Goal: Task Accomplishment & Management: Manage account settings

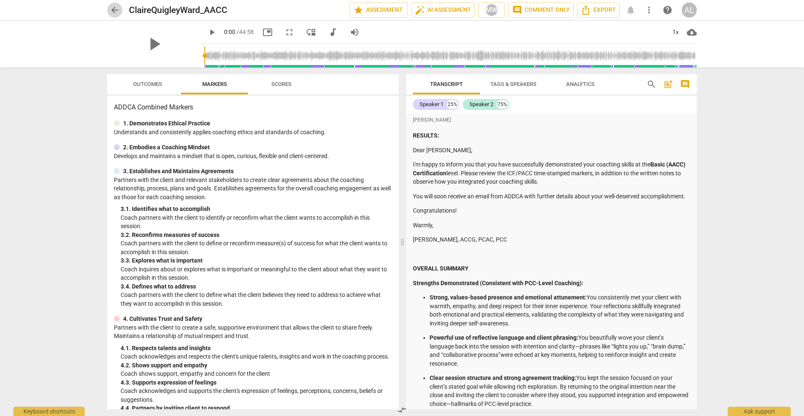
click at [115, 9] on span "arrow_back" at bounding box center [115, 10] width 10 height 10
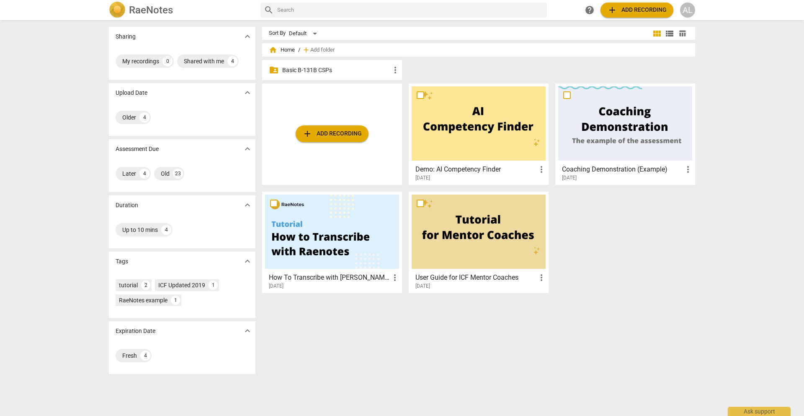
click at [326, 70] on p "Basic B-131B CSPs" at bounding box center [336, 70] width 108 height 9
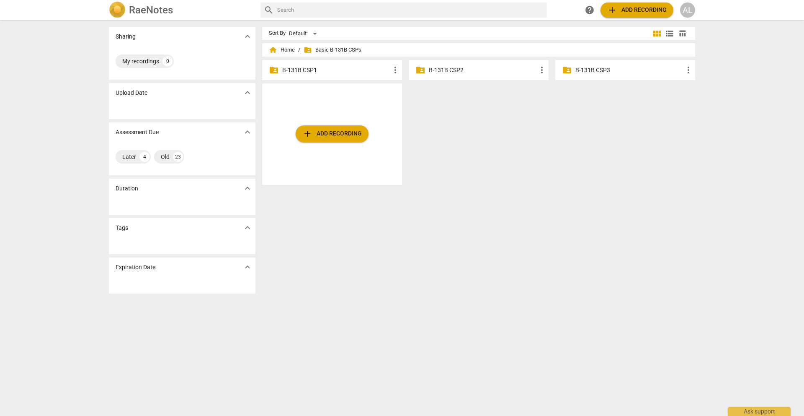
click at [442, 72] on p "B-131B CSP2" at bounding box center [483, 70] width 108 height 9
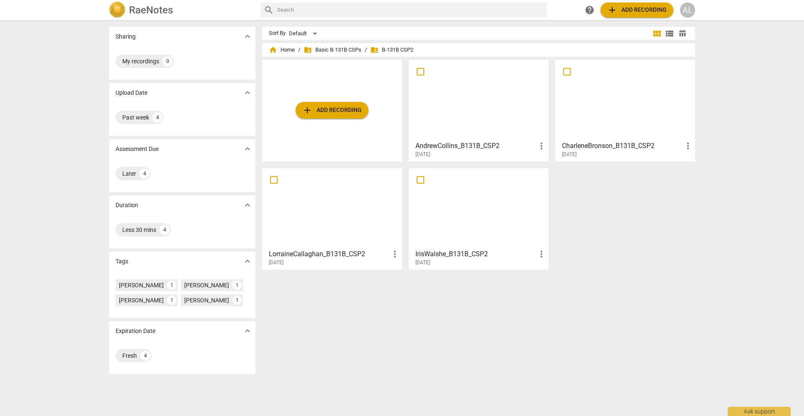
click at [585, 115] on div at bounding box center [626, 100] width 134 height 74
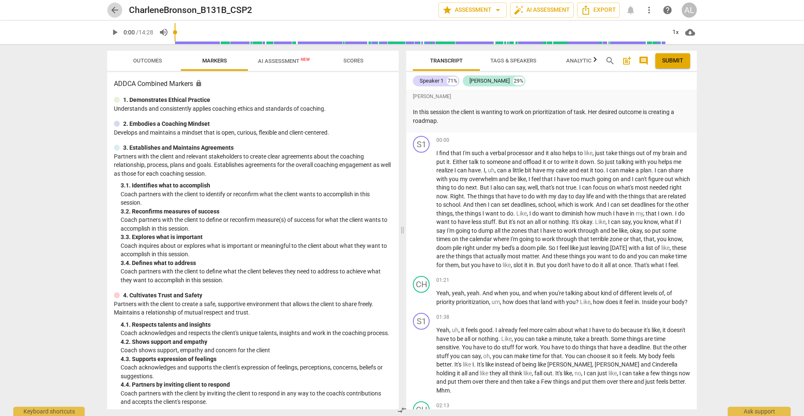
click at [114, 11] on span "arrow_back" at bounding box center [115, 10] width 10 height 10
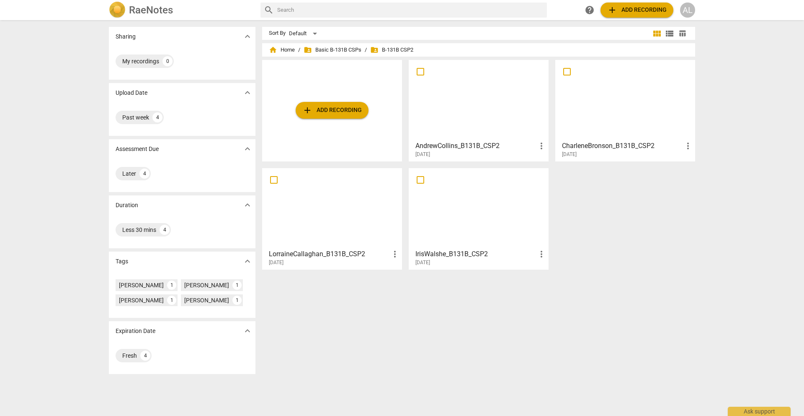
click at [335, 218] on div at bounding box center [332, 208] width 134 height 74
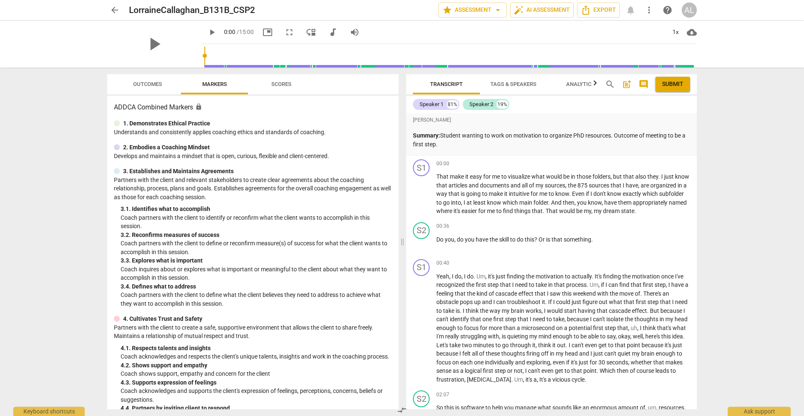
click at [111, 8] on span "arrow_back" at bounding box center [115, 10] width 10 height 10
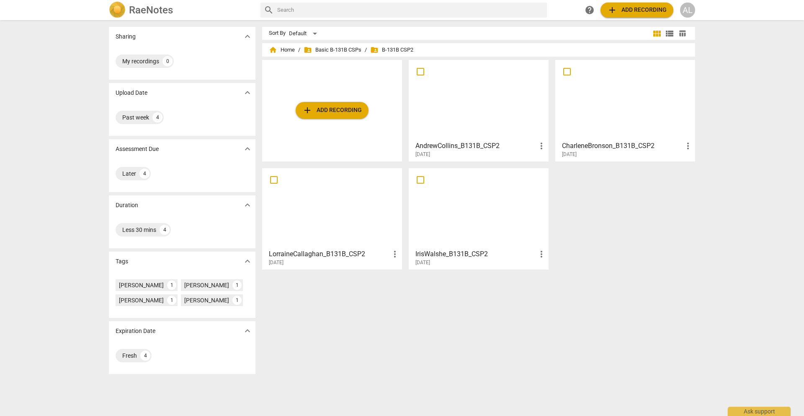
click at [475, 207] on div at bounding box center [479, 208] width 134 height 74
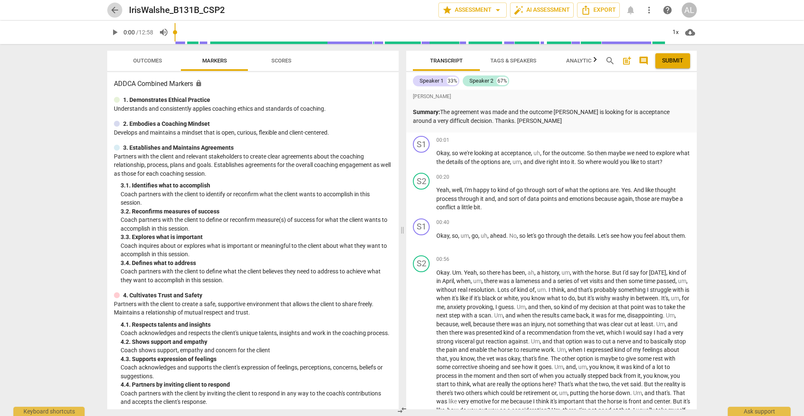
click at [116, 11] on span "arrow_back" at bounding box center [115, 10] width 10 height 10
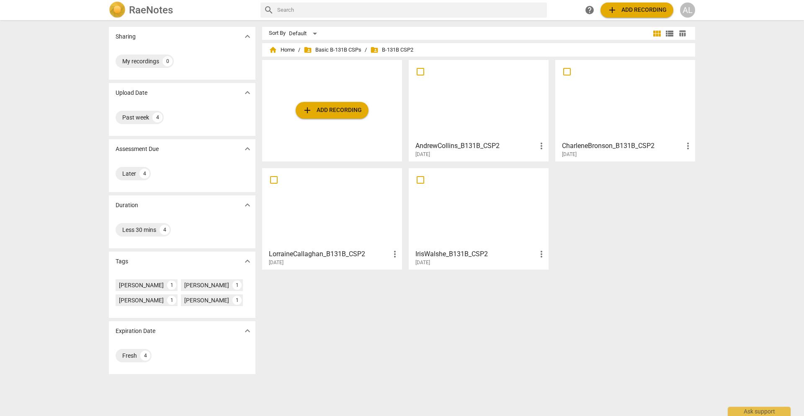
click at [455, 216] on div at bounding box center [479, 208] width 134 height 74
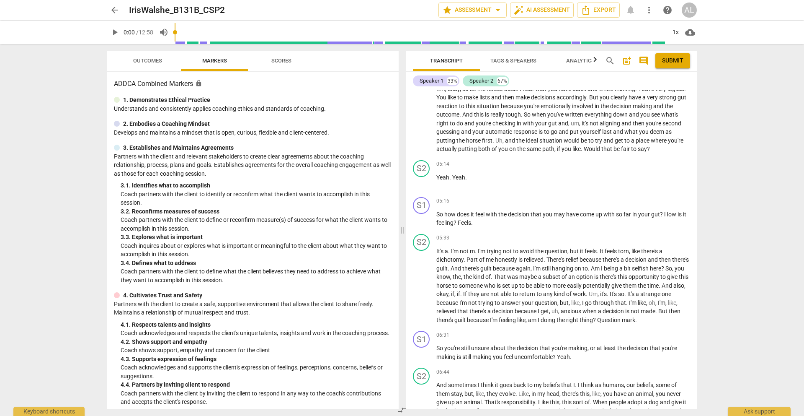
scroll to position [481, 0]
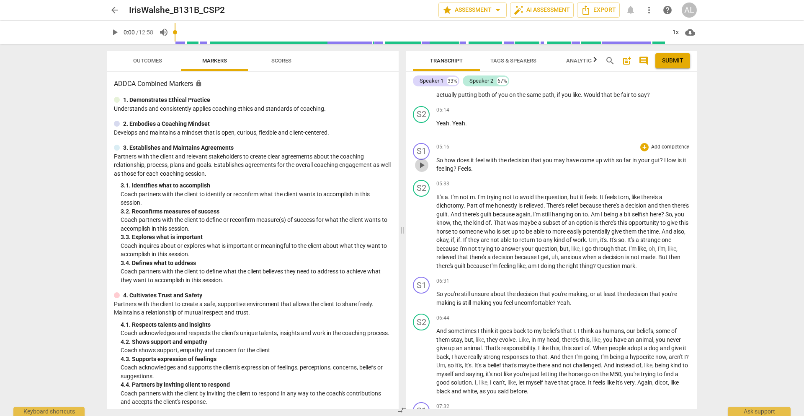
click at [421, 170] on span "play_arrow" at bounding box center [422, 165] width 10 height 10
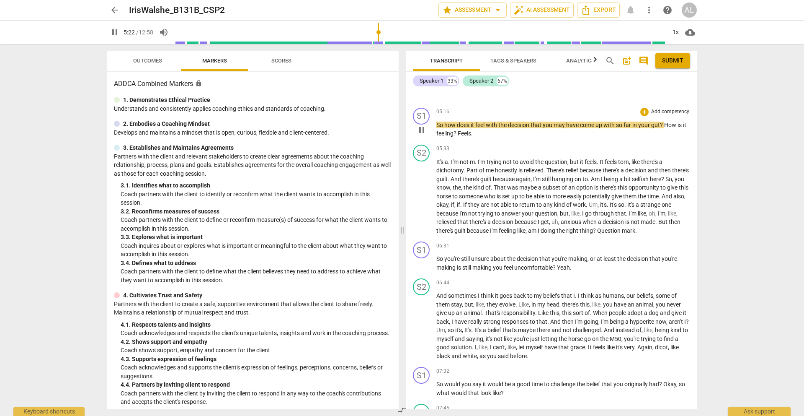
scroll to position [546, 0]
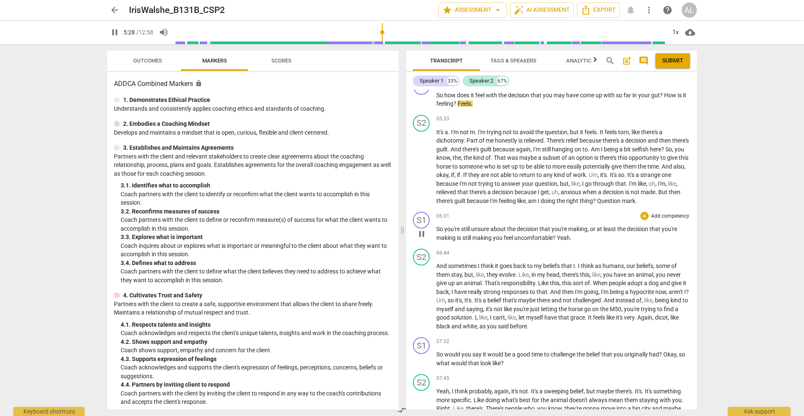
click at [419, 239] on span "pause" at bounding box center [422, 234] width 10 height 10
click at [419, 239] on span "play_arrow" at bounding box center [422, 234] width 10 height 10
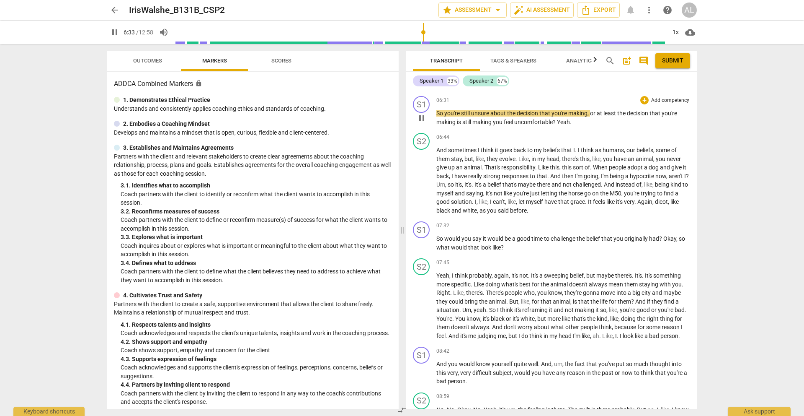
scroll to position [660, 0]
click at [420, 249] on span "pause" at bounding box center [422, 244] width 10 height 10
click at [420, 249] on span "play_arrow" at bounding box center [422, 244] width 10 height 10
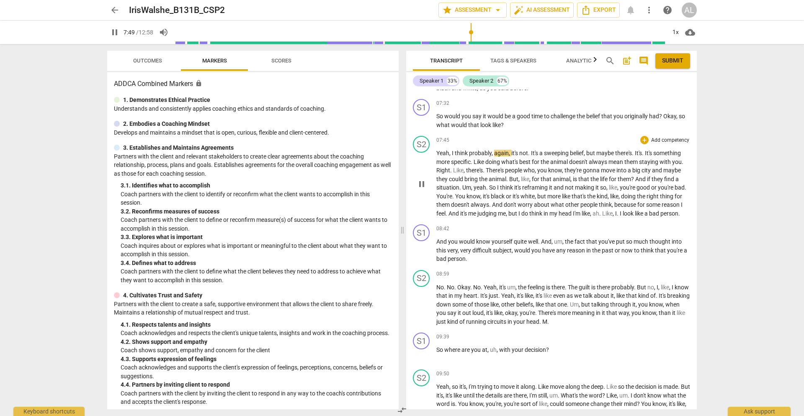
scroll to position [782, 0]
click at [421, 257] on span "pause" at bounding box center [422, 252] width 10 height 10
click at [421, 257] on span "play_arrow" at bounding box center [422, 252] width 10 height 10
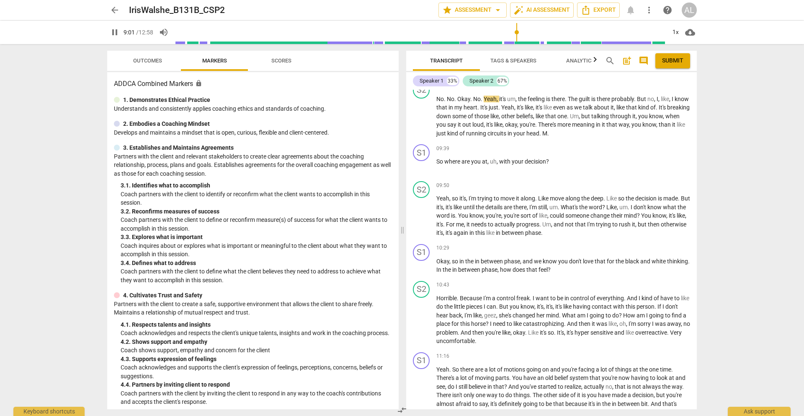
scroll to position [974, 0]
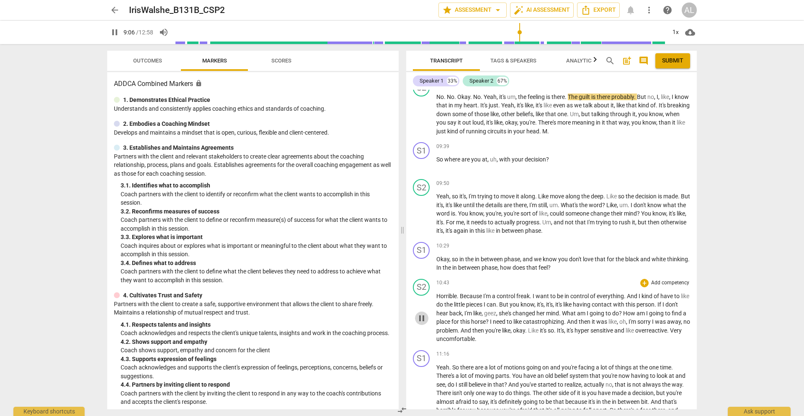
click at [423, 323] on span "pause" at bounding box center [422, 318] width 10 height 10
click at [423, 323] on span "play_arrow" at bounding box center [422, 318] width 10 height 10
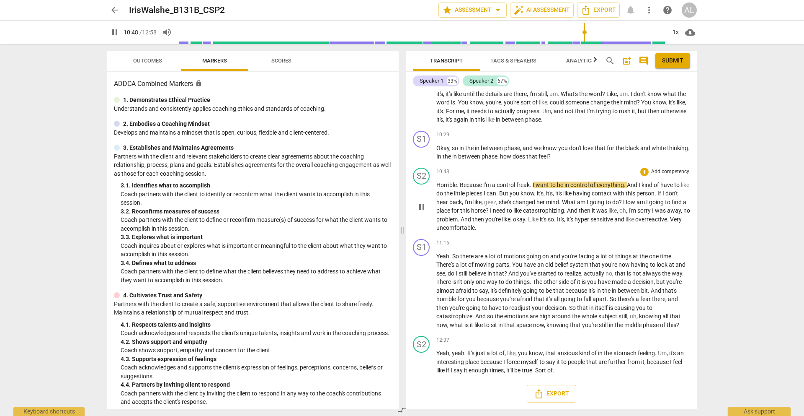
scroll to position [1101, 0]
type input "669"
click at [116, 11] on span "arrow_back" at bounding box center [115, 10] width 10 height 10
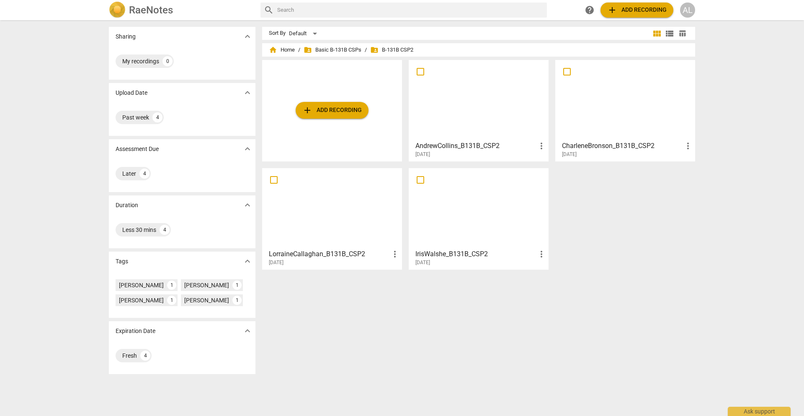
click at [472, 106] on div at bounding box center [479, 100] width 134 height 74
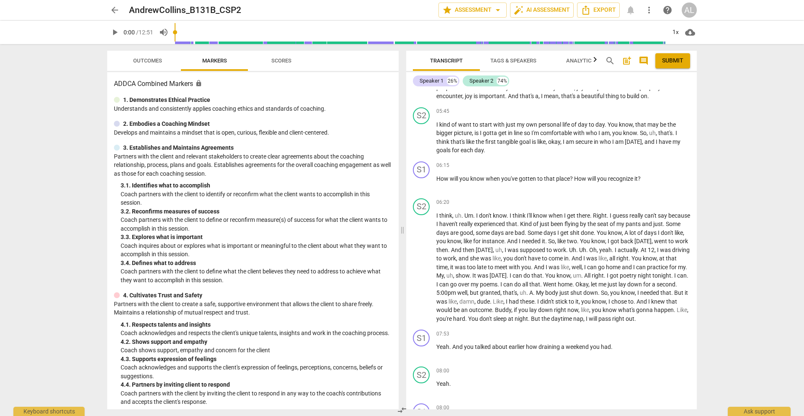
scroll to position [798, 0]
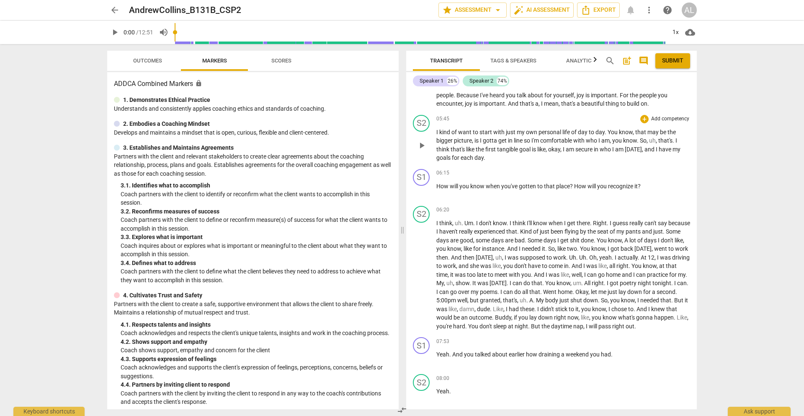
click at [416, 146] on span "play_arrow" at bounding box center [421, 145] width 13 height 10
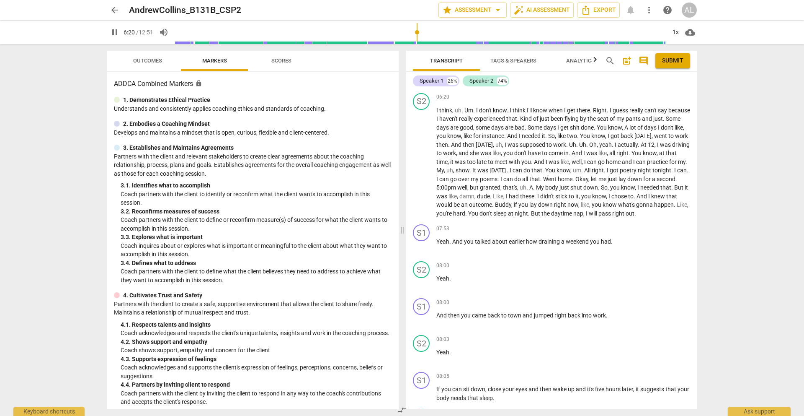
scroll to position [913, 0]
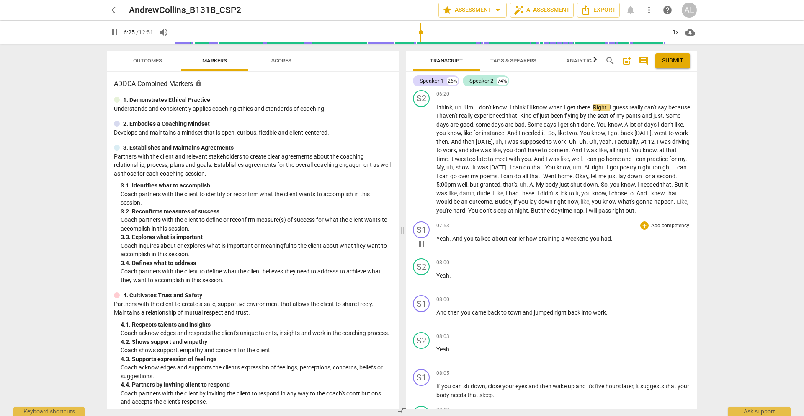
click at [422, 248] on span "pause" at bounding box center [422, 243] width 10 height 10
click at [422, 248] on span "play_arrow" at bounding box center [422, 243] width 10 height 10
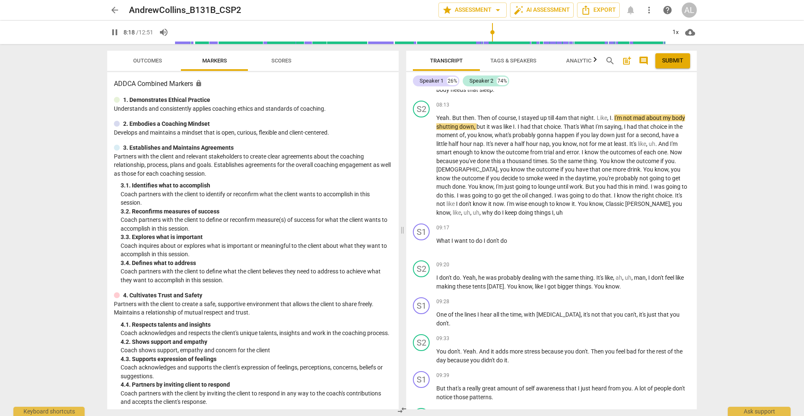
scroll to position [1215, 0]
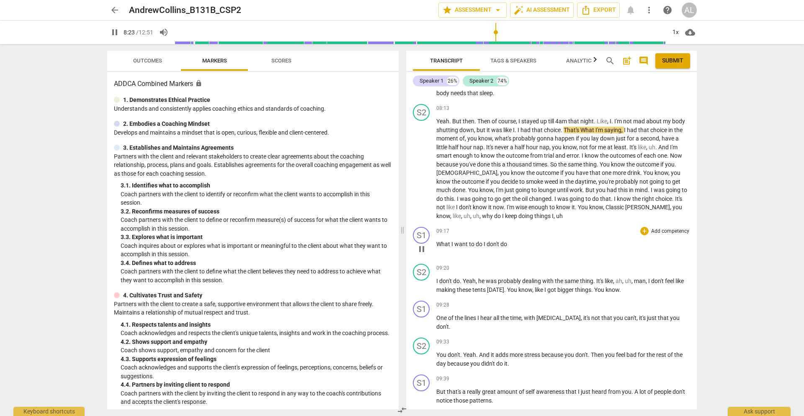
click at [420, 254] on span "pause" at bounding box center [422, 249] width 10 height 10
click at [420, 254] on span "play_arrow" at bounding box center [422, 249] width 10 height 10
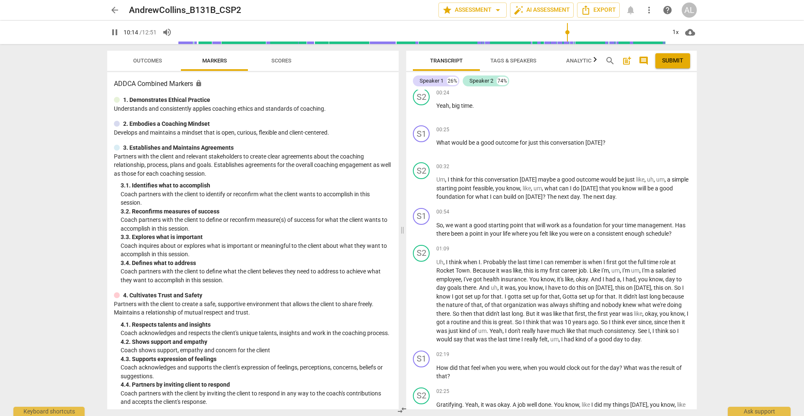
scroll to position [0, 0]
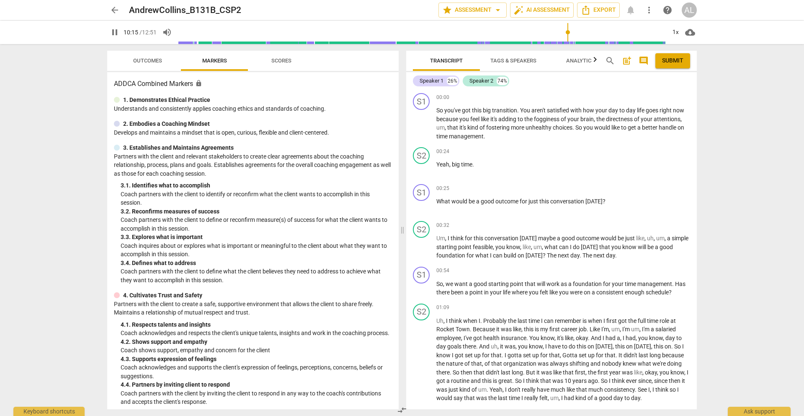
type input "616"
click at [113, 10] on span "arrow_back" at bounding box center [115, 10] width 10 height 10
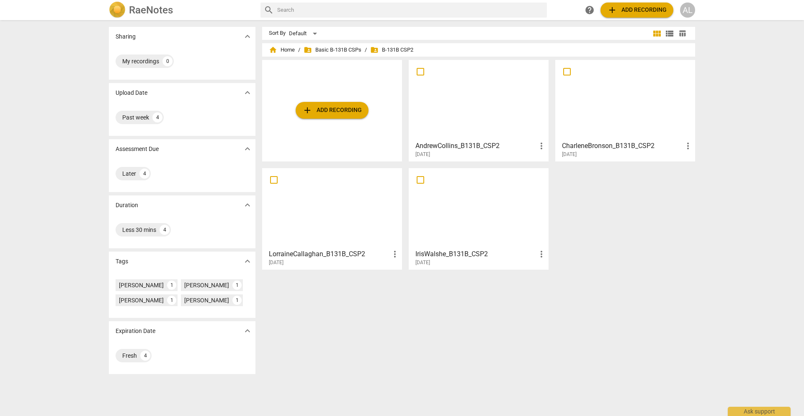
click at [632, 106] on div at bounding box center [626, 100] width 134 height 74
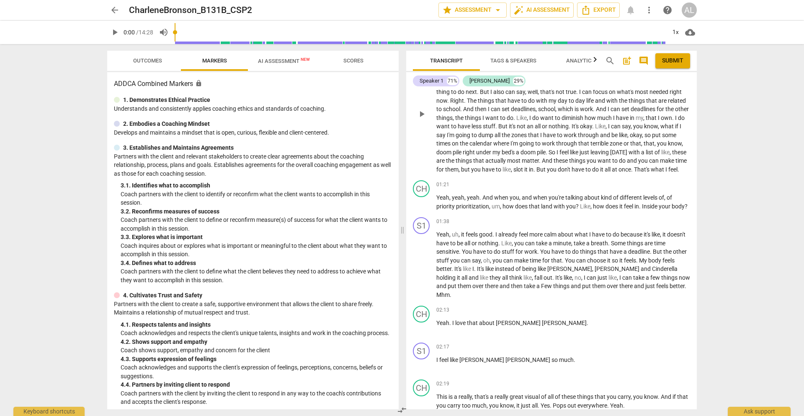
scroll to position [136, 0]
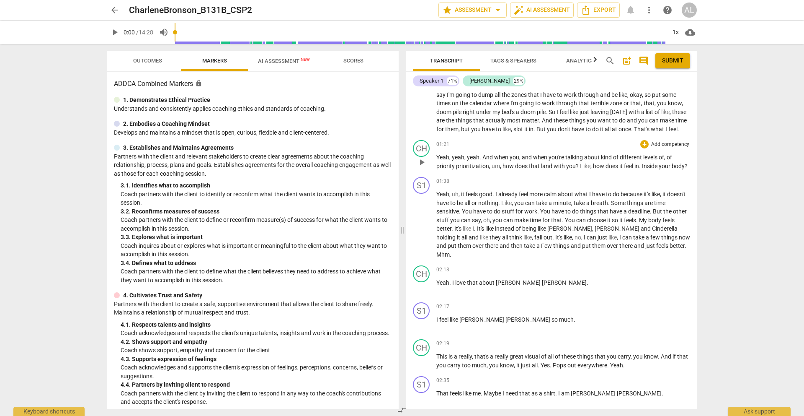
click at [420, 167] on span "play_arrow" at bounding box center [422, 162] width 10 height 10
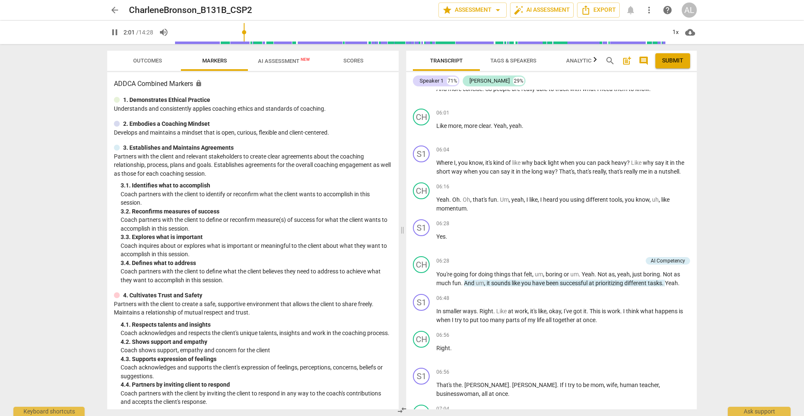
scroll to position [1000, 0]
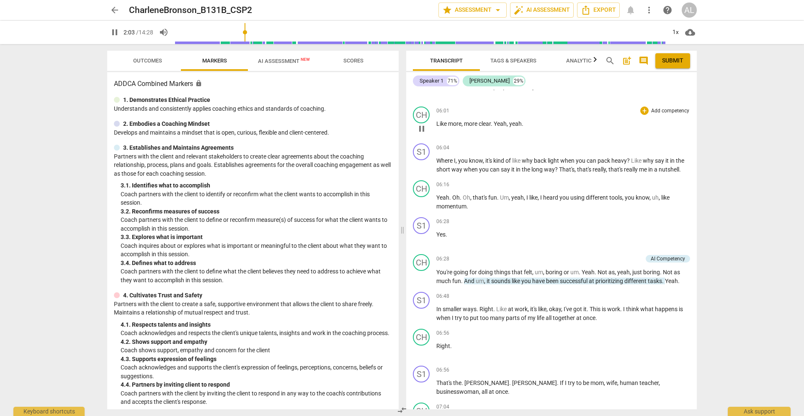
click at [420, 134] on span "pause" at bounding box center [422, 129] width 10 height 10
click at [420, 134] on span "play_arrow" at bounding box center [422, 129] width 10 height 10
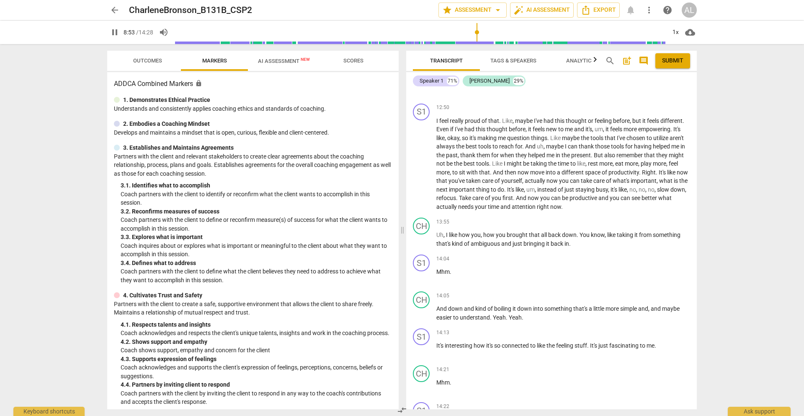
scroll to position [2831, 0]
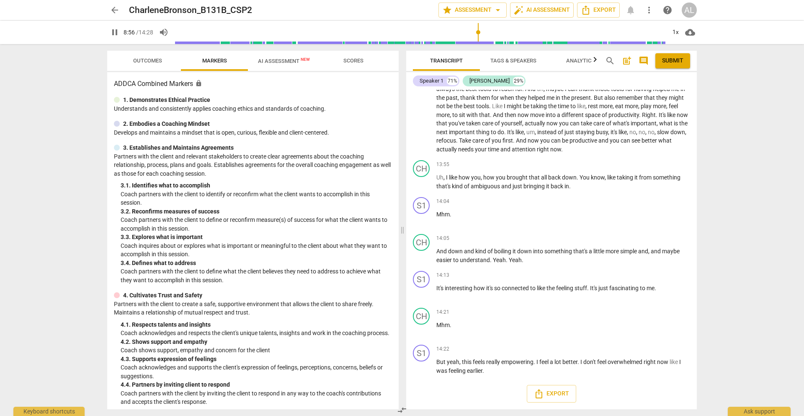
click at [116, 32] on span "pause" at bounding box center [115, 32] width 10 height 10
type input "537"
click at [116, 9] on span "arrow_back" at bounding box center [115, 10] width 10 height 10
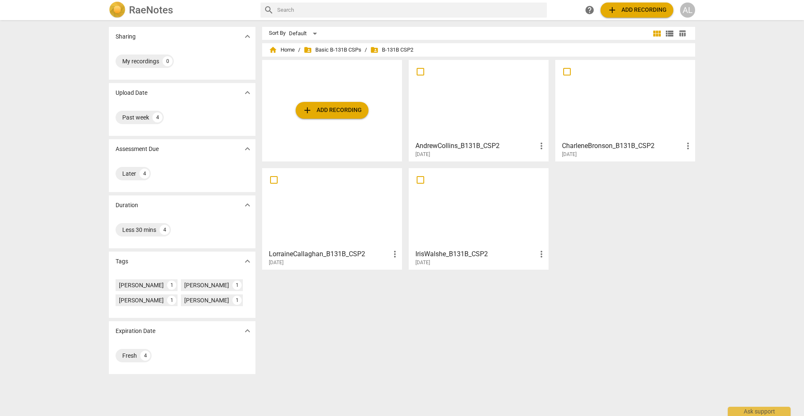
click at [465, 216] on div at bounding box center [479, 208] width 134 height 74
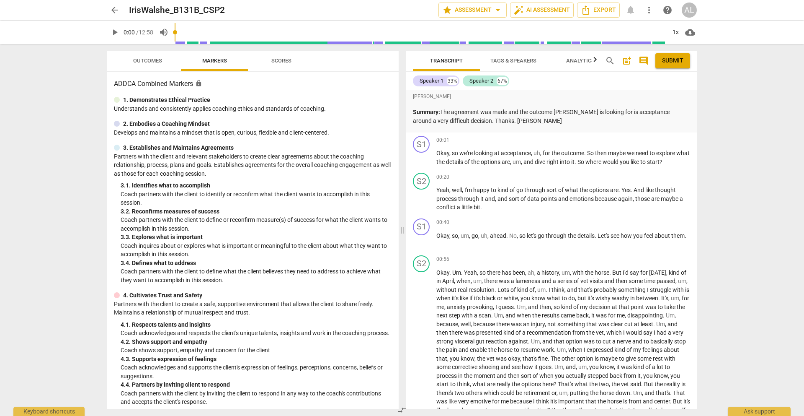
click at [117, 4] on button "arrow_back" at bounding box center [114, 10] width 15 height 15
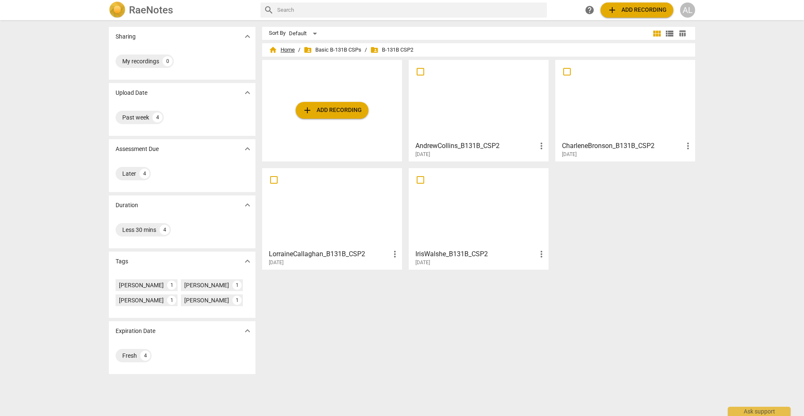
click at [286, 51] on span "home Home" at bounding box center [282, 50] width 26 height 8
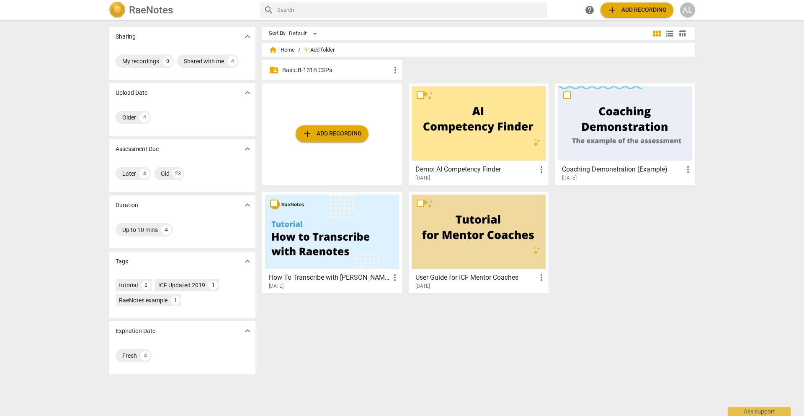
click at [313, 48] on span "Add folder" at bounding box center [322, 50] width 24 height 6
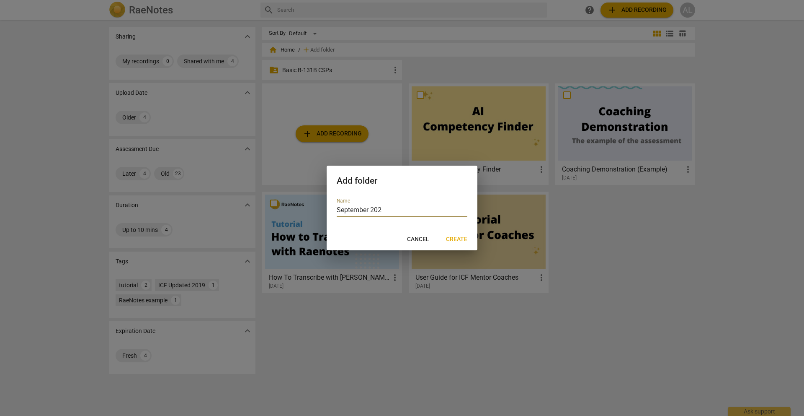
type input "[DATE]"
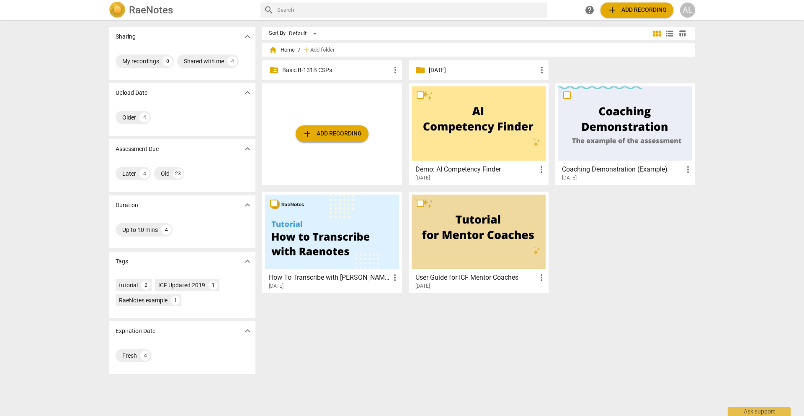
click at [532, 72] on p "[DATE]" at bounding box center [483, 70] width 108 height 9
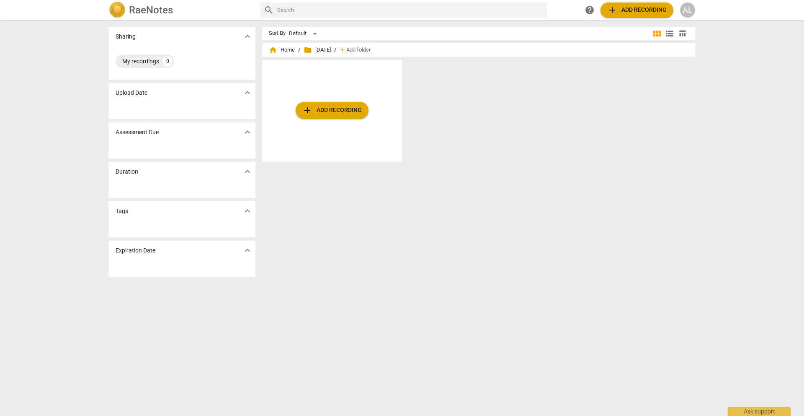
click at [588, 6] on span "help" at bounding box center [590, 10] width 10 height 10
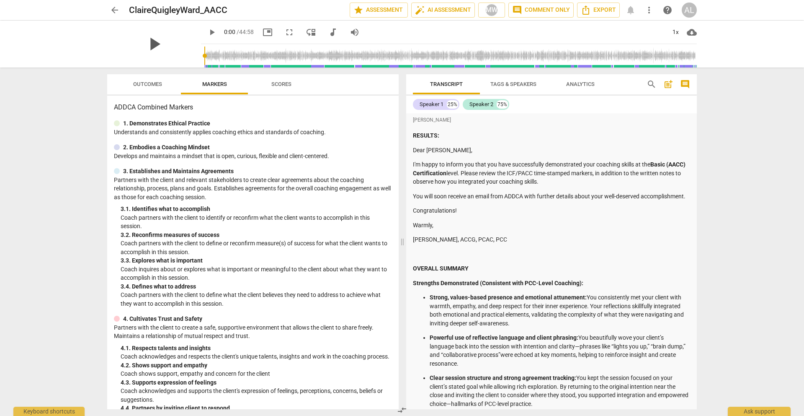
click at [150, 42] on span "play_arrow" at bounding box center [154, 44] width 22 height 22
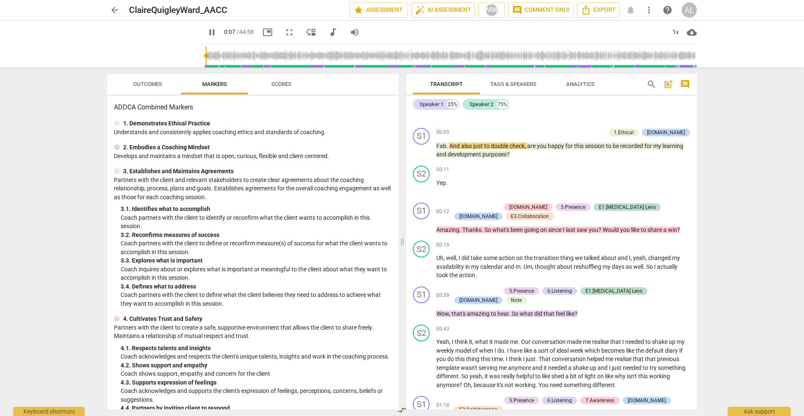
click at [450, 66] on input "range" at bounding box center [450, 55] width 493 height 27
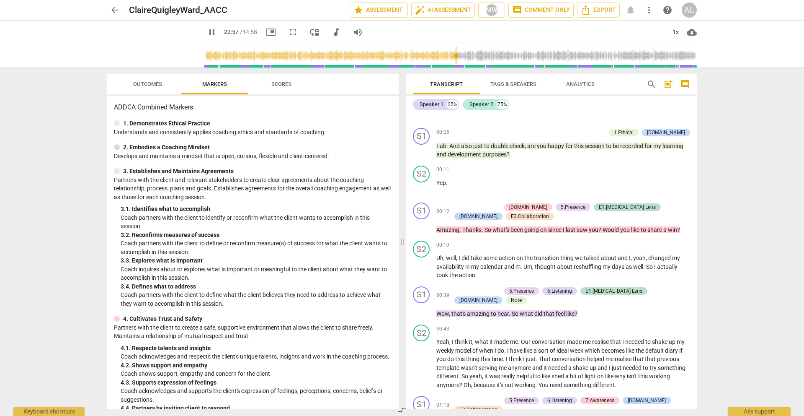
scroll to position [3046, 0]
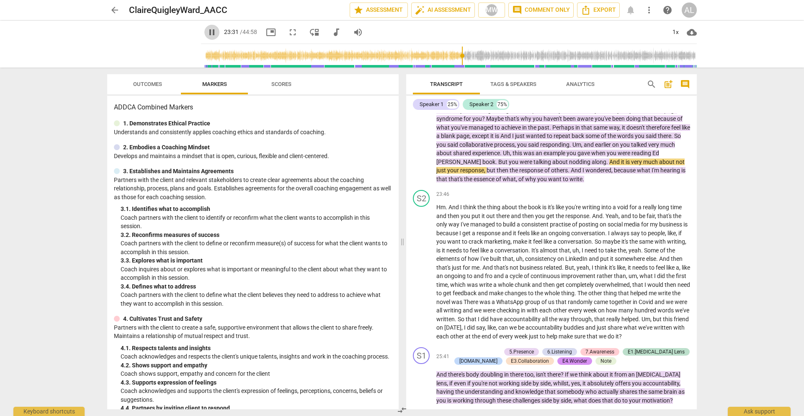
click at [207, 30] on span "pause" at bounding box center [212, 32] width 10 height 10
click at [422, 139] on span "play_arrow" at bounding box center [422, 140] width 10 height 10
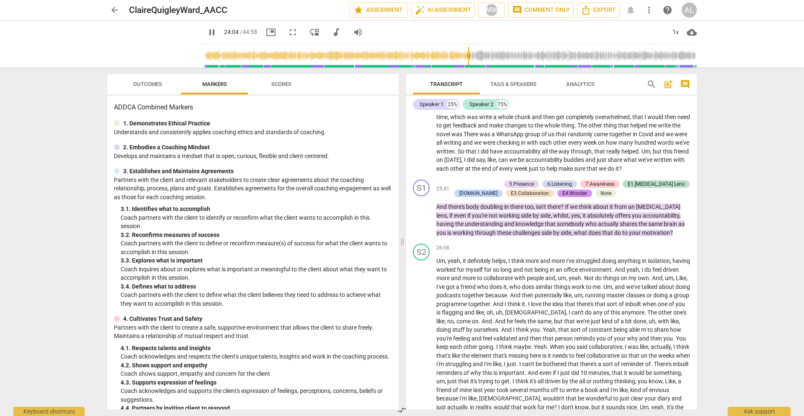
scroll to position [3212, 0]
click at [425, 221] on span "pause" at bounding box center [422, 216] width 10 height 10
click at [425, 221] on span "play_arrow" at bounding box center [422, 216] width 10 height 10
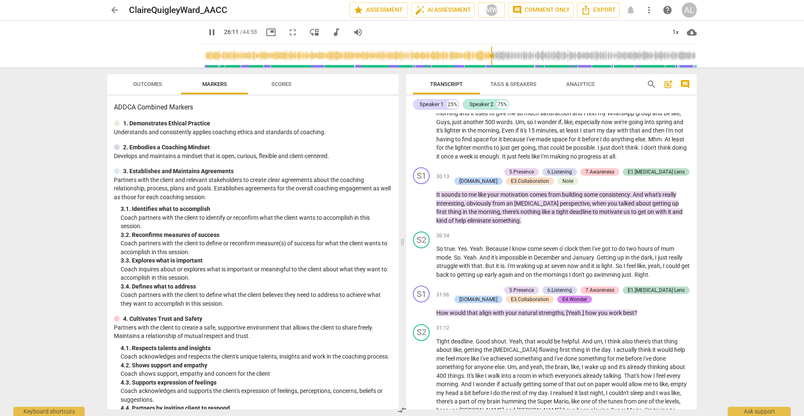
scroll to position [3565, 0]
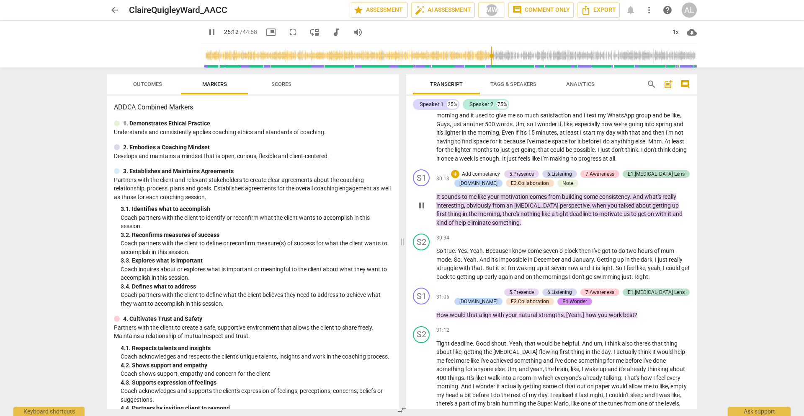
click at [424, 210] on span "pause" at bounding box center [422, 205] width 10 height 10
click at [424, 210] on span "play_arrow" at bounding box center [422, 205] width 10 height 10
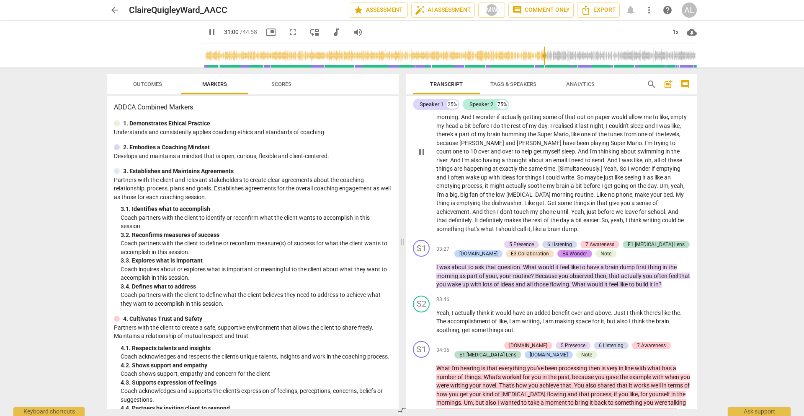
scroll to position [3830, 0]
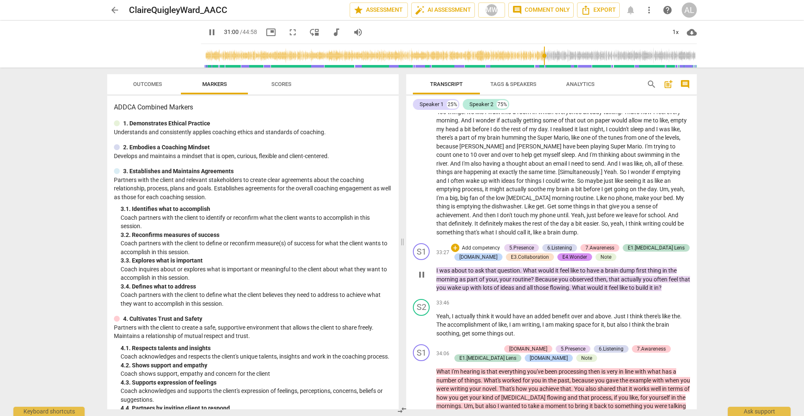
click at [419, 277] on span "pause" at bounding box center [422, 274] width 10 height 10
click at [419, 277] on span "play_arrow" at bounding box center [422, 274] width 10 height 10
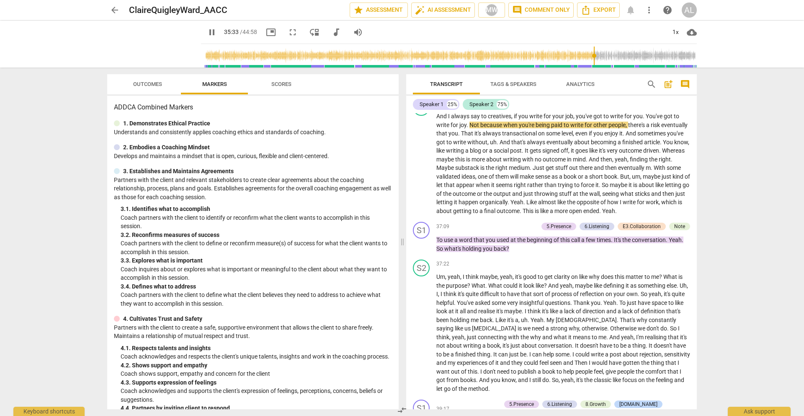
scroll to position [4209, 0]
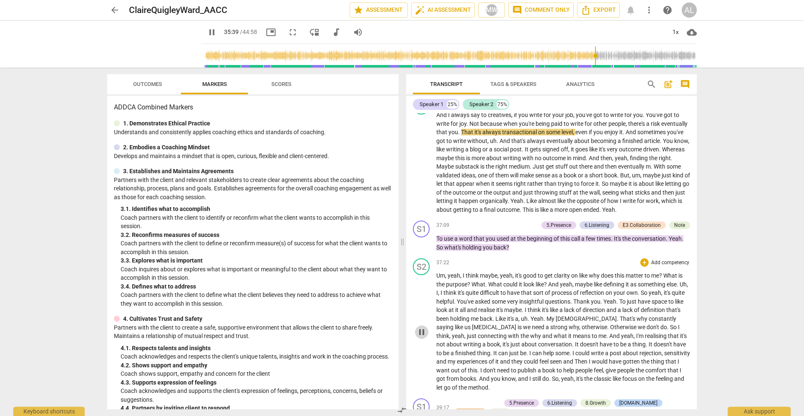
click at [424, 337] on span "pause" at bounding box center [422, 332] width 10 height 10
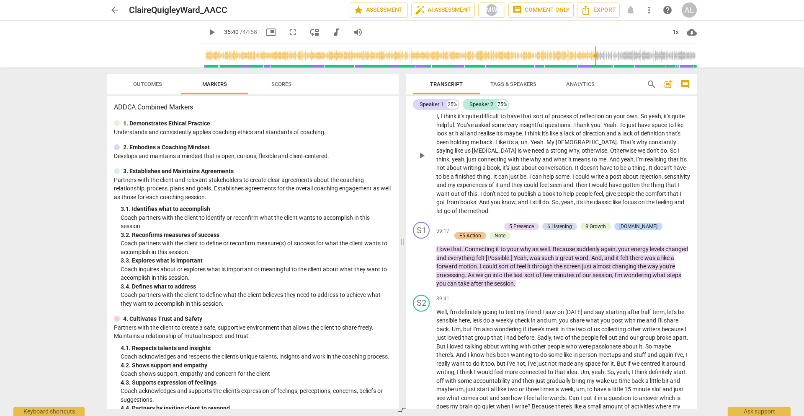
scroll to position [4384, 0]
click at [421, 269] on span "play_arrow" at bounding box center [422, 264] width 10 height 10
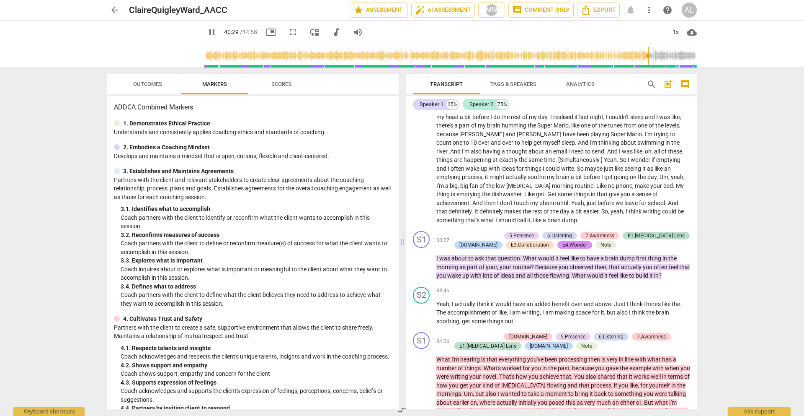
scroll to position [4630, 0]
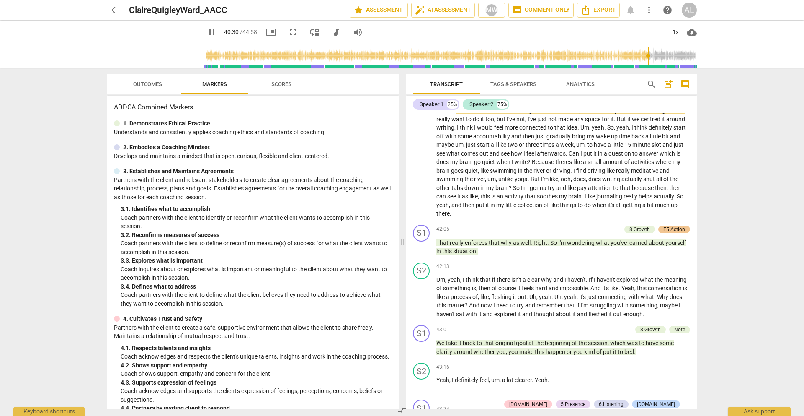
click at [207, 30] on span "pause" at bounding box center [212, 32] width 10 height 10
type input "2431"
